Goal: Task Accomplishment & Management: Manage account settings

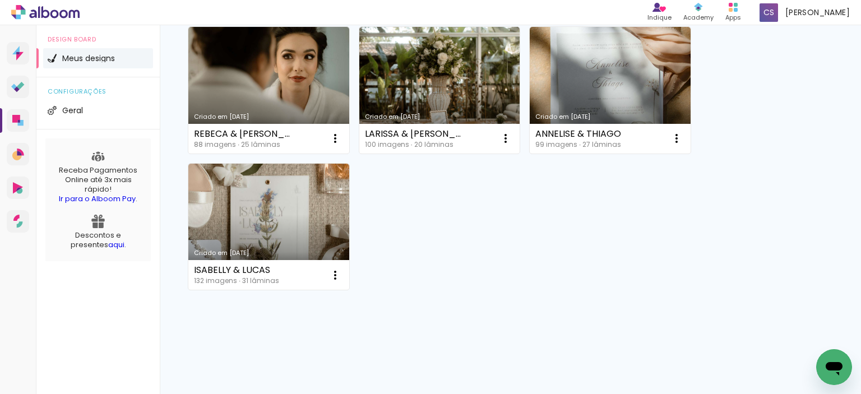
scroll to position [278, 0]
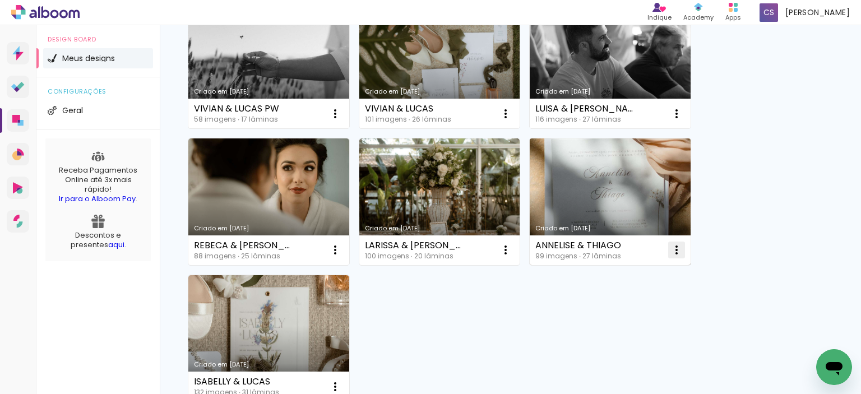
click at [679, 249] on iron-icon at bounding box center [676, 249] width 13 height 13
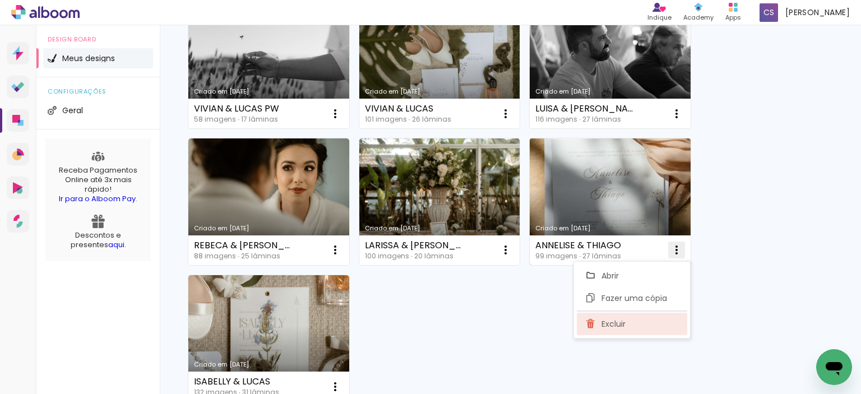
click at [614, 326] on span "Excluir" at bounding box center [613, 324] width 24 height 8
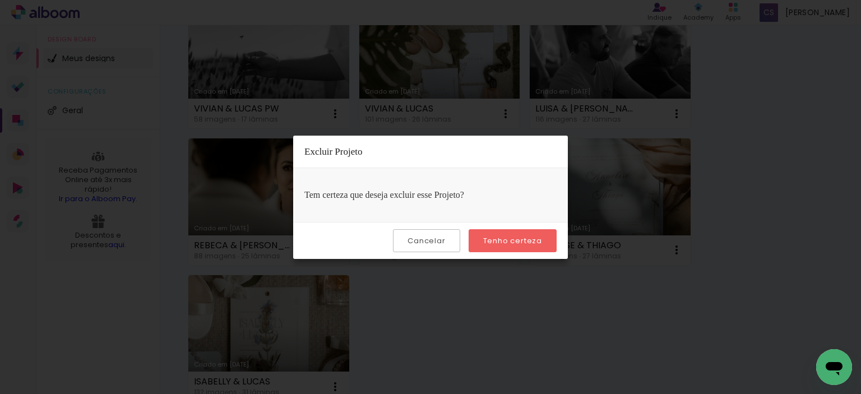
click at [0, 0] on slot "Tenho certeza" at bounding box center [0, 0] width 0 height 0
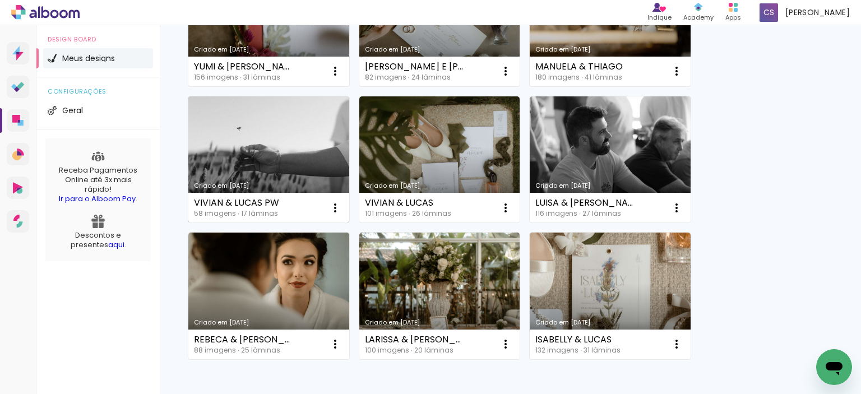
scroll to position [197, 0]
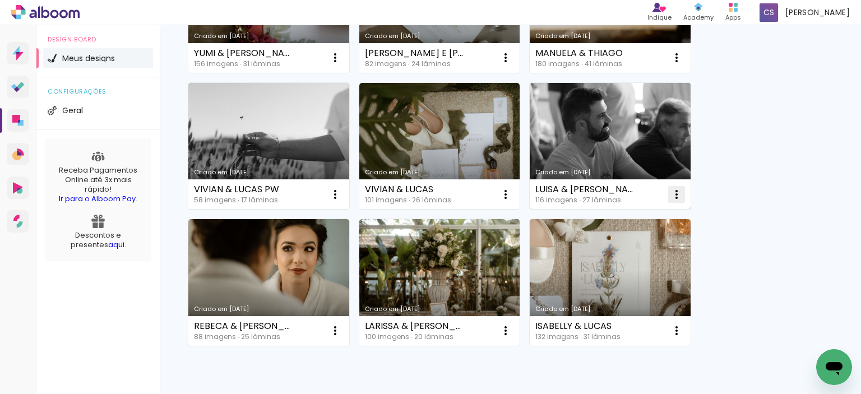
click at [679, 195] on iron-icon at bounding box center [676, 194] width 13 height 13
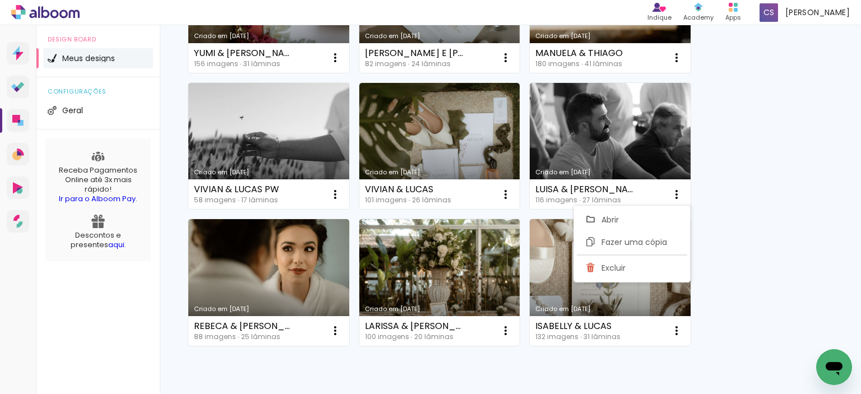
click at [752, 191] on div "Criado em [DATE] [PERSON_NAME] & [PERSON_NAME] 156 imagens ∙ 31 lâminas Abrir F…" at bounding box center [510, 146] width 655 height 410
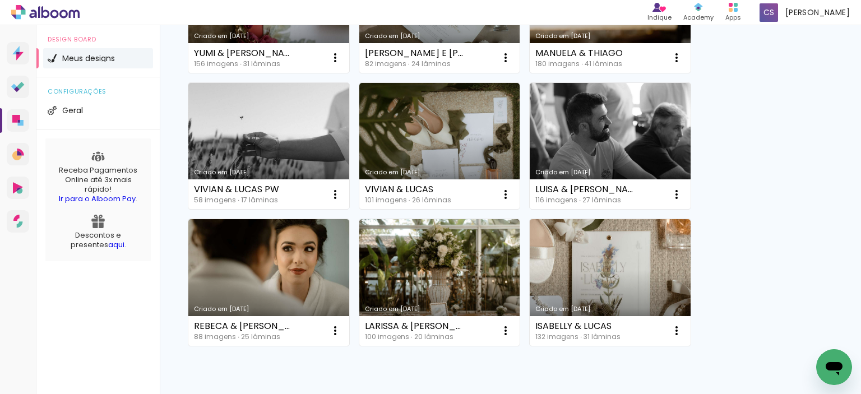
scroll to position [253, 0]
